Goal: Task Accomplishment & Management: Manage account settings

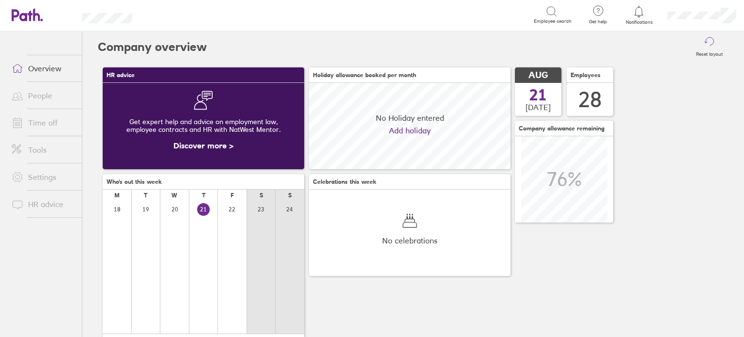
scroll to position [86, 201]
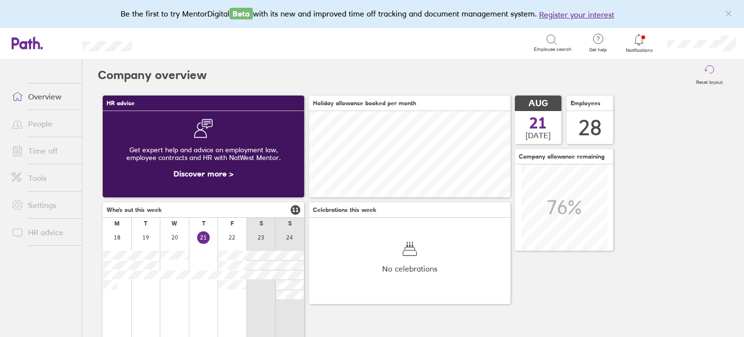
click at [46, 155] on link "Time off" at bounding box center [43, 150] width 78 height 19
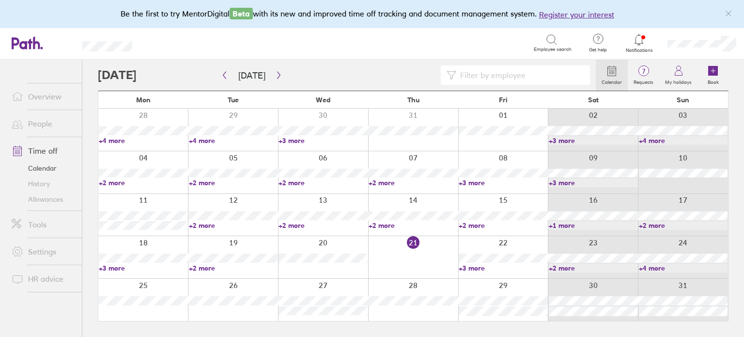
click at [490, 194] on div at bounding box center [503, 215] width 90 height 42
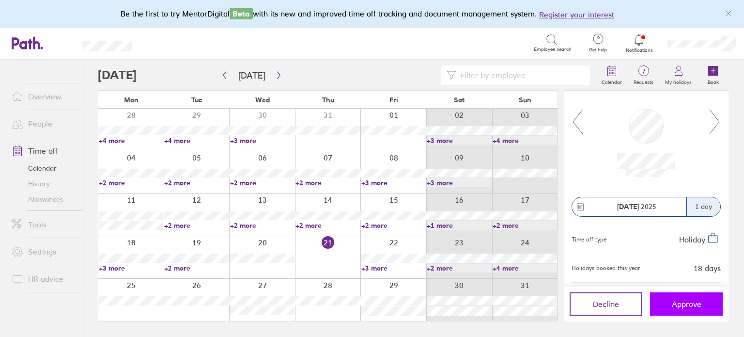
click at [680, 296] on button "Approve" at bounding box center [686, 303] width 73 height 23
click at [679, 302] on span "Approve" at bounding box center [687, 303] width 30 height 9
click at [682, 295] on button "Approve" at bounding box center [686, 303] width 73 height 23
click at [685, 300] on span "Approve" at bounding box center [687, 303] width 30 height 9
click at [684, 307] on span "Approve" at bounding box center [687, 303] width 30 height 9
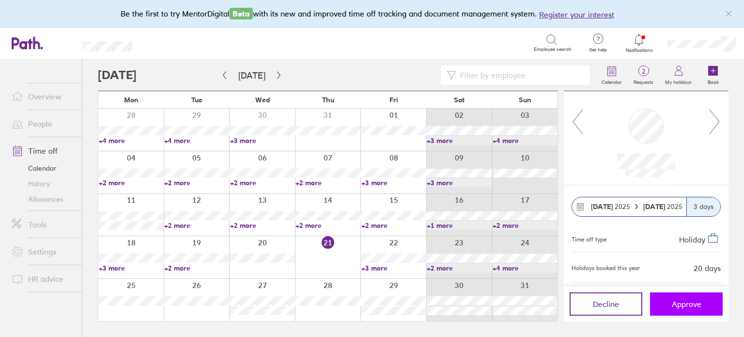
click at [687, 302] on span "Approve" at bounding box center [687, 303] width 30 height 9
click at [692, 306] on span "Approve" at bounding box center [687, 303] width 30 height 9
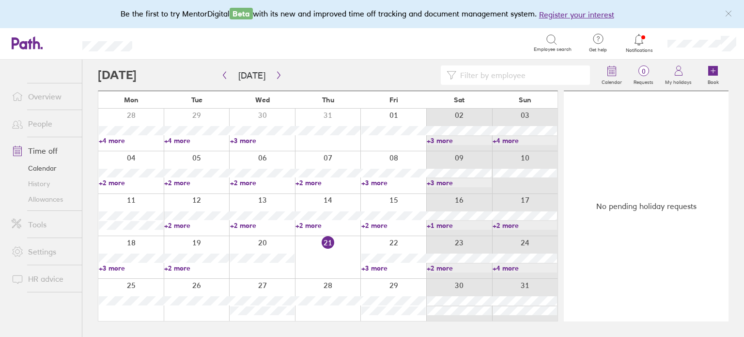
click at [640, 248] on div "No pending holiday requests" at bounding box center [646, 206] width 165 height 230
click at [275, 73] on icon "button" at bounding box center [278, 75] width 7 height 8
